Goal: Task Accomplishment & Management: Complete application form

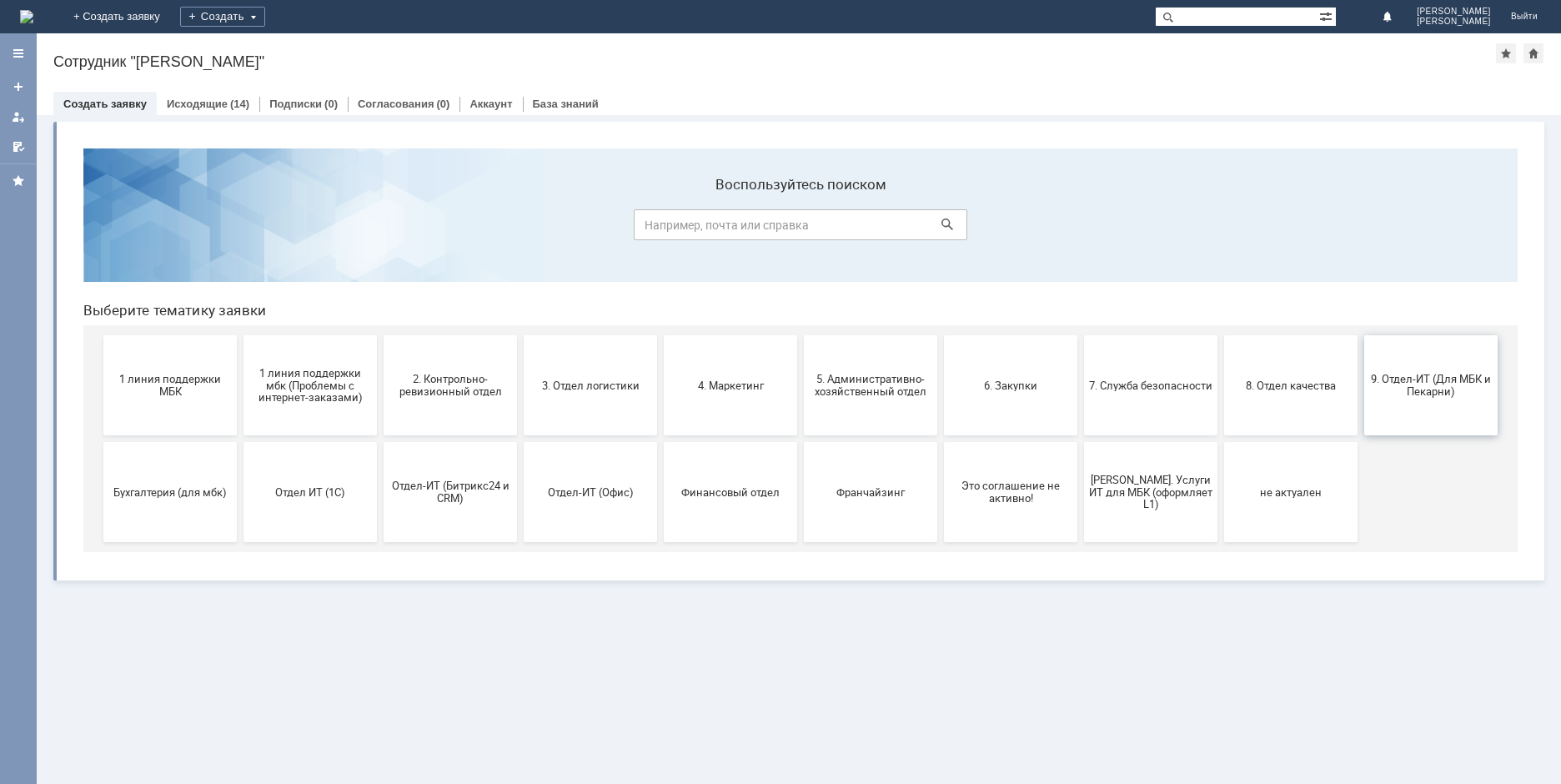
click at [1443, 387] on span "9. Отдел-ИТ (Для МБК и Пекарни)" at bounding box center [1431, 385] width 123 height 25
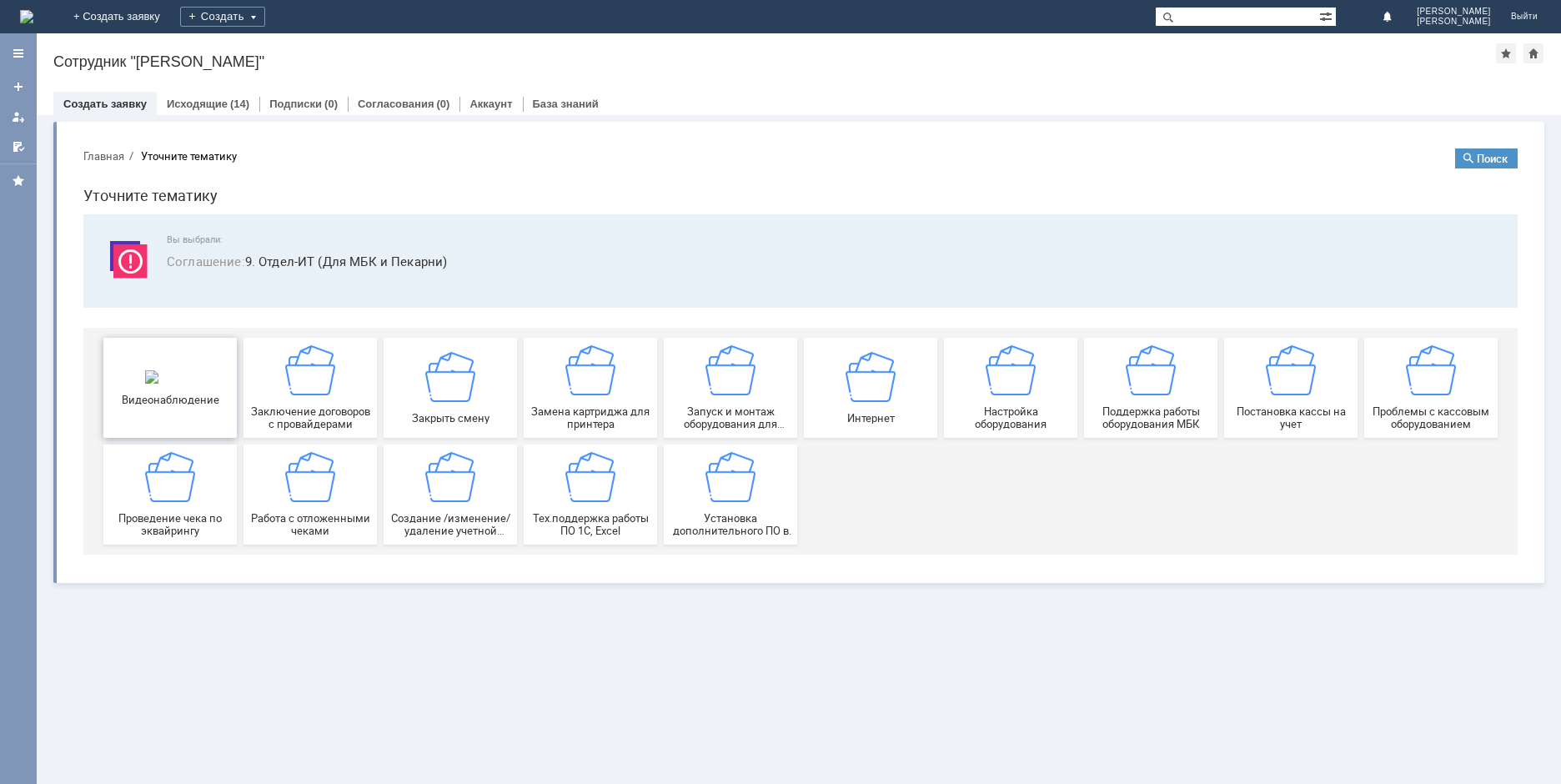
click at [182, 392] on div "Видеонаблюдение" at bounding box center [170, 387] width 123 height 36
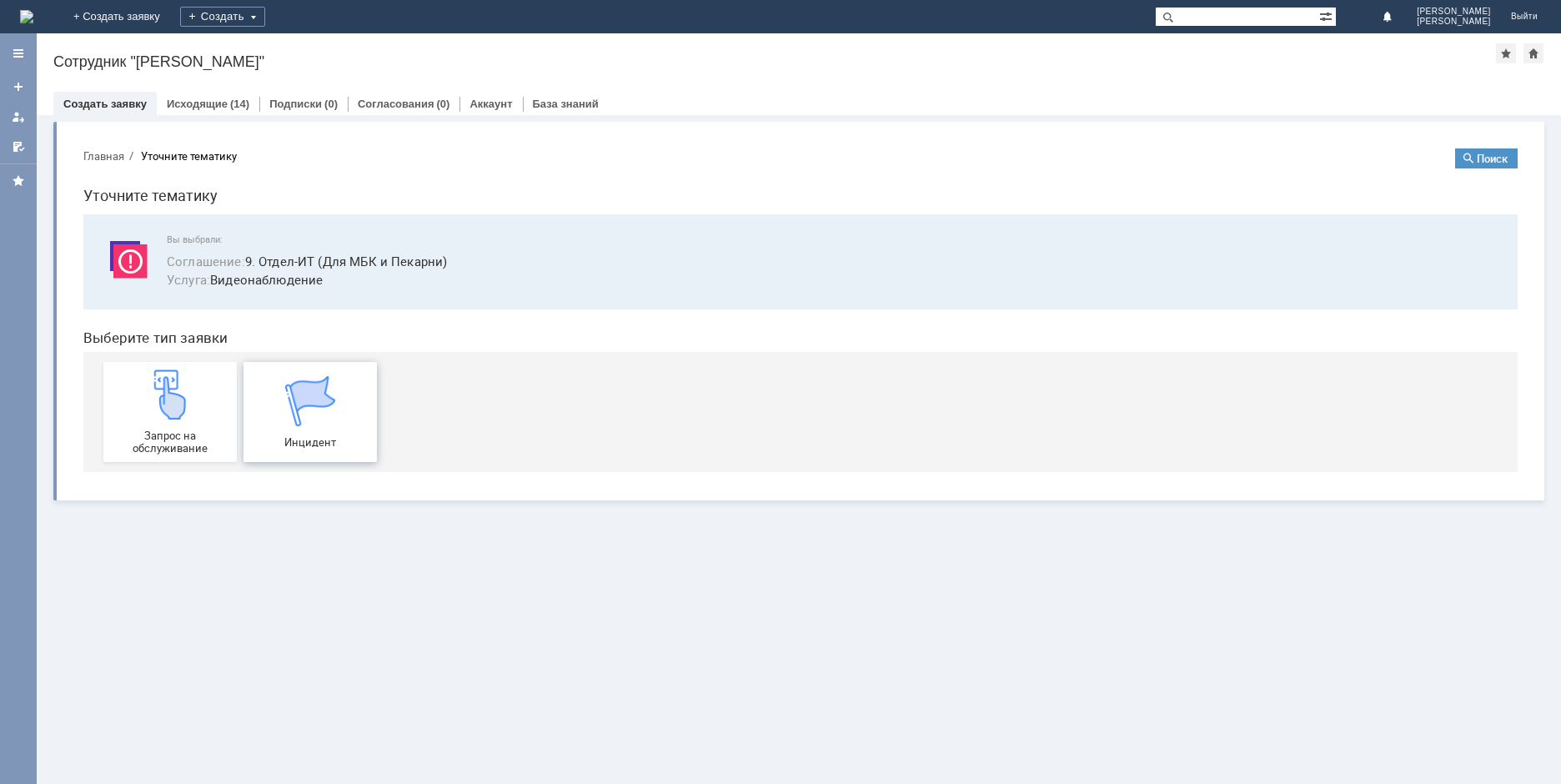
click at [326, 418] on img at bounding box center [309, 401] width 50 height 50
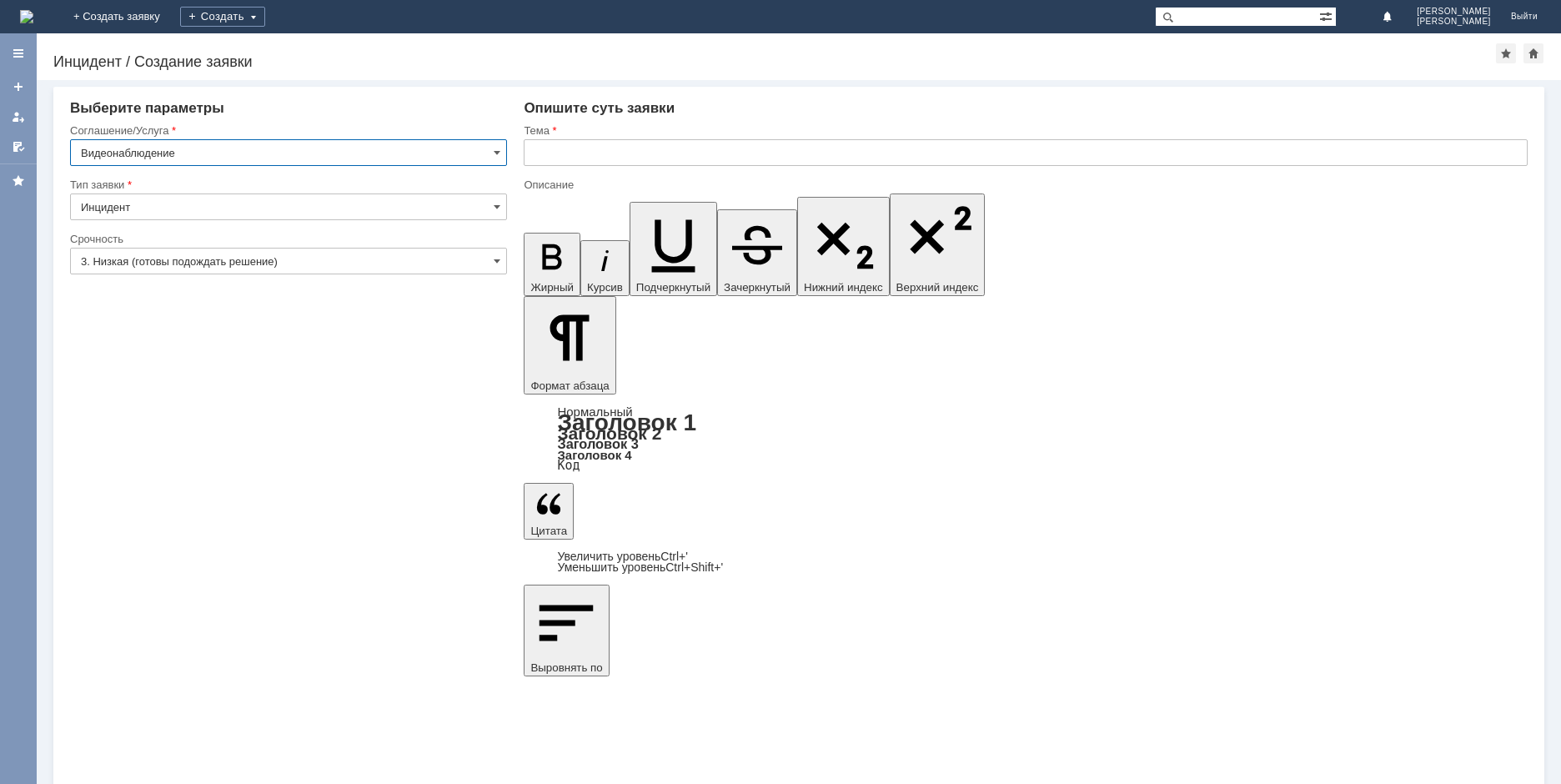
click at [504, 256] on input "3. Низкая (готовы подождать решение)" at bounding box center [288, 261] width 437 height 27
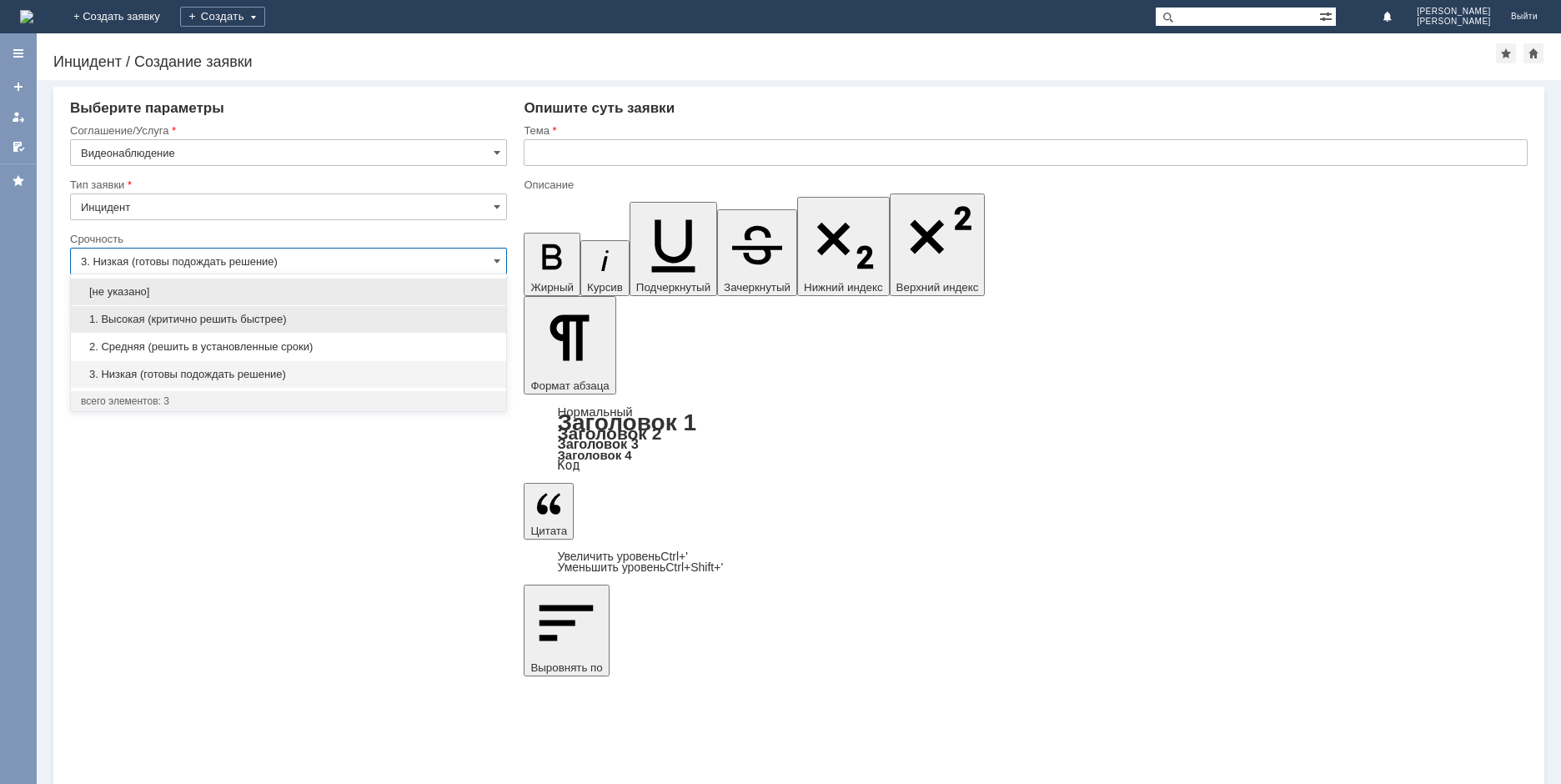
click at [411, 314] on span "1. Высокая (критично решить быстрее)" at bounding box center [288, 319] width 415 height 14
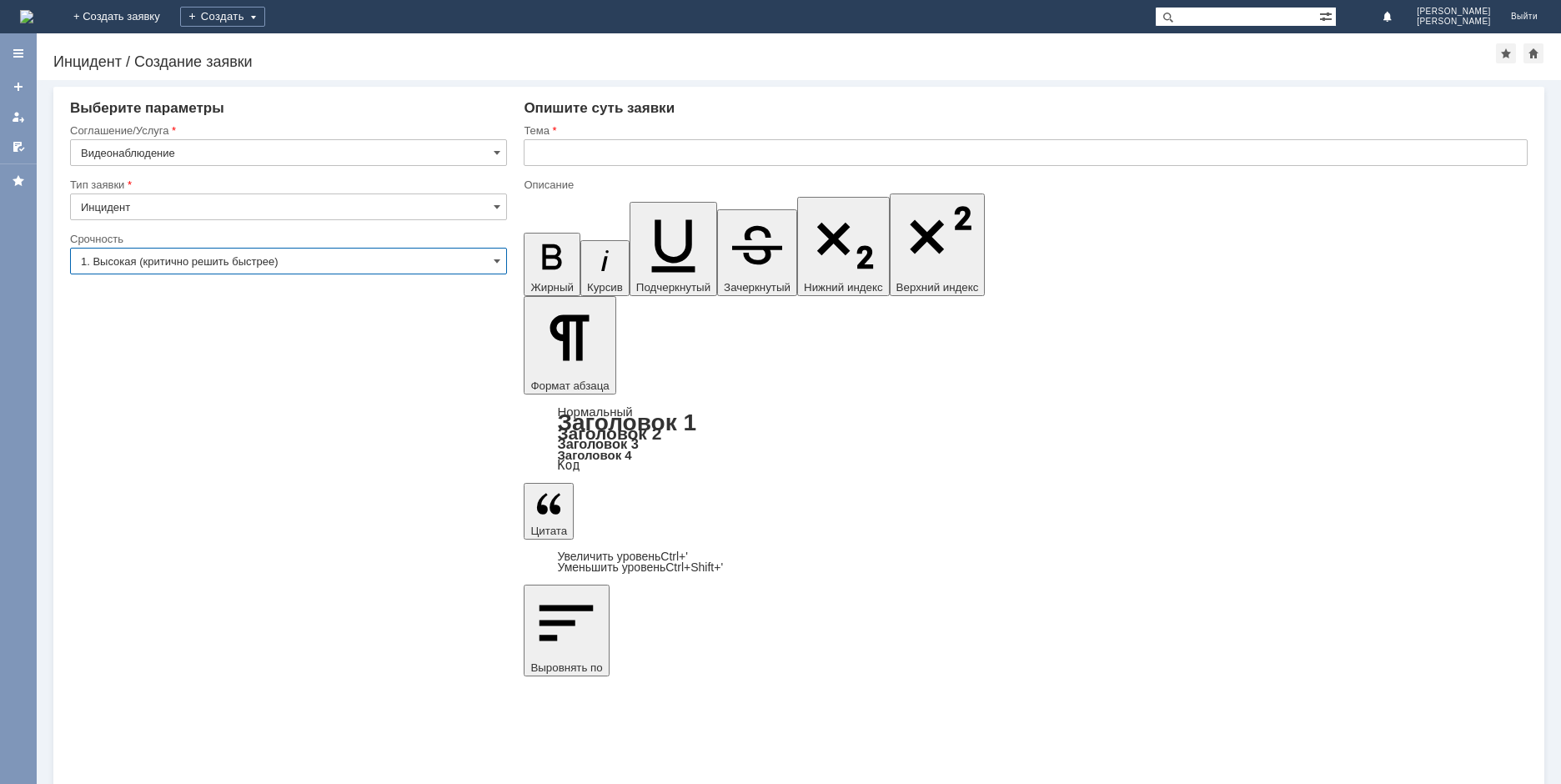
type input "1. Высокая (критично решить быстрее)"
click at [583, 153] on input "text" at bounding box center [1026, 153] width 1004 height 27
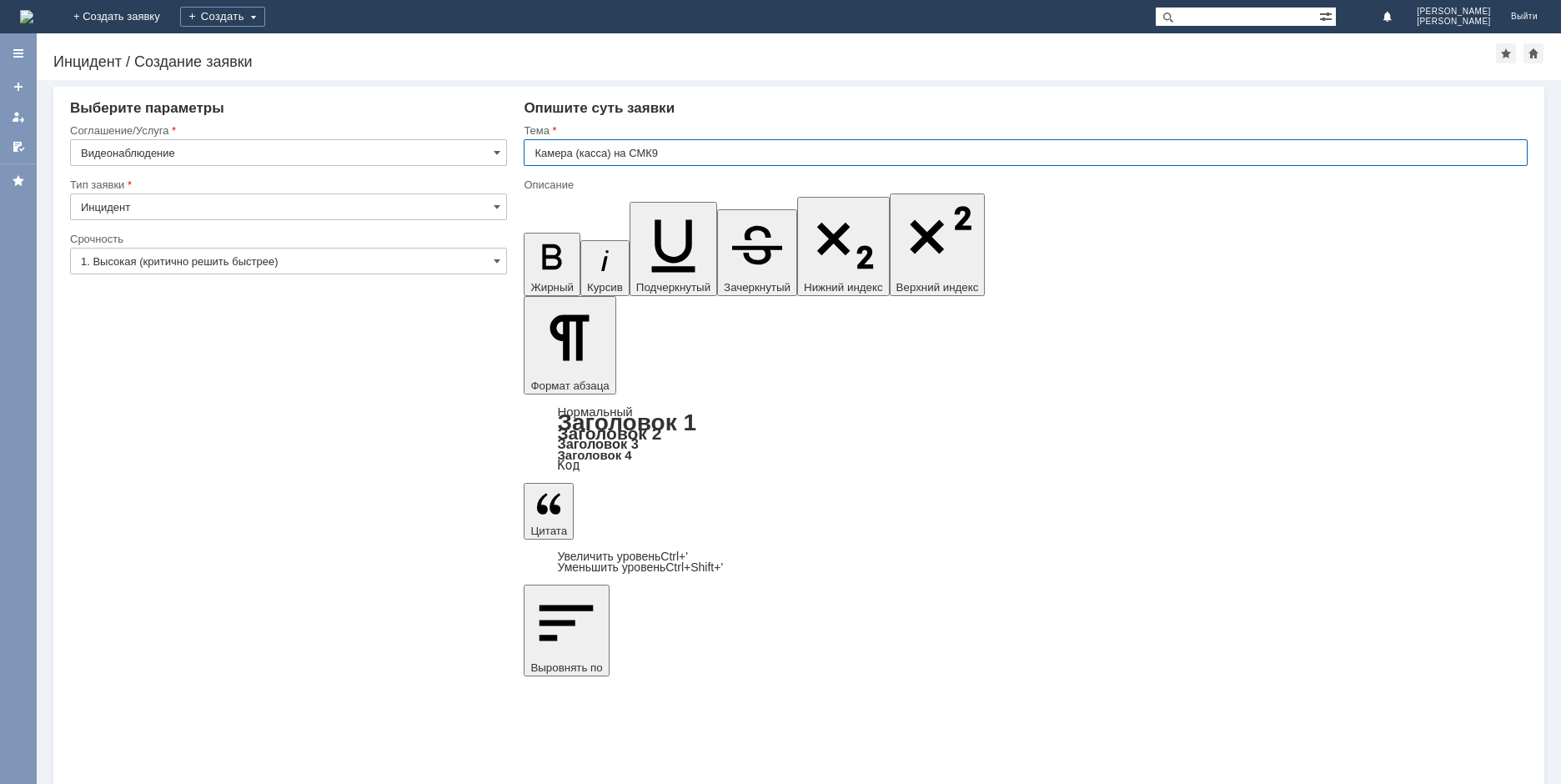
type input "Камера (касса) на СМК9"
